Goal: Find specific page/section: Find specific page/section

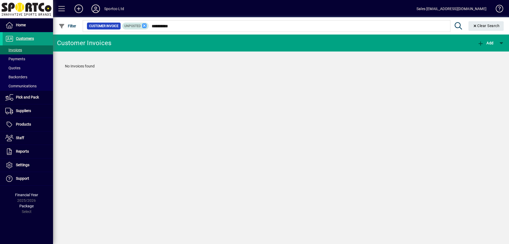
type input "**********"
click at [144, 26] on icon at bounding box center [144, 25] width 5 height 5
